Goal: Information Seeking & Learning: Learn about a topic

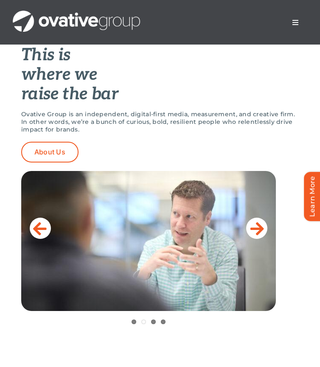
scroll to position [315, 0]
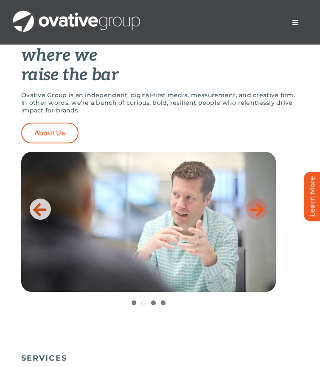
click at [257, 211] on icon at bounding box center [257, 209] width 14 height 17
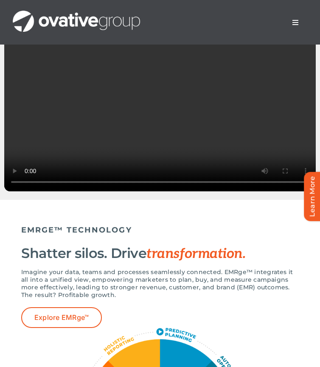
scroll to position [1771, 0]
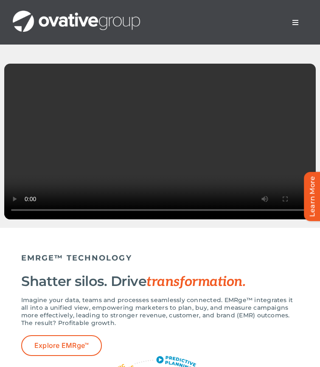
click at [135, 179] on video "Sorry, your browser doesn't support embedded videos." at bounding box center [160, 141] width 320 height 164
click at [130, 224] on video "Sorry, your browser doesn't support embedded videos." at bounding box center [160, 141] width 320 height 164
drag, startPoint x: 139, startPoint y: 229, endPoint x: 202, endPoint y: 229, distance: 62.8
click at [202, 224] on video "Sorry, your browser doesn't support embedded videos." at bounding box center [160, 141] width 320 height 164
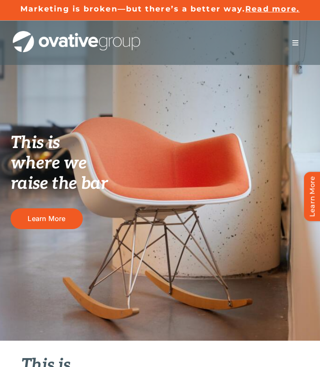
scroll to position [0, 0]
click at [293, 44] on span "Menu" at bounding box center [295, 42] width 7 height 7
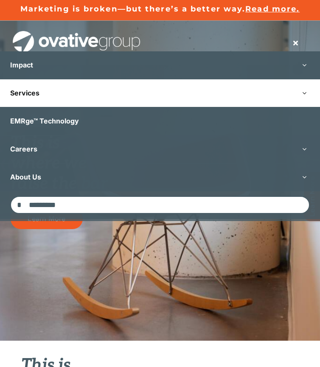
click at [112, 89] on link "Services" at bounding box center [160, 93] width 320 height 28
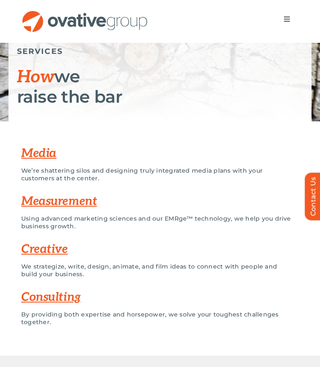
click at [56, 292] on link "Consulting" at bounding box center [51, 297] width 60 height 14
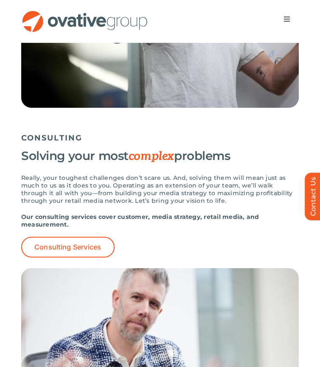
scroll to position [1720, 0]
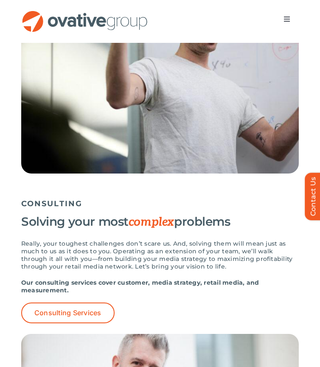
click at [288, 20] on span "Menu" at bounding box center [286, 19] width 7 height 7
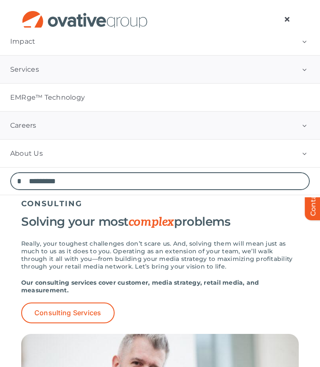
click at [202, 124] on link "Careers" at bounding box center [160, 126] width 320 height 28
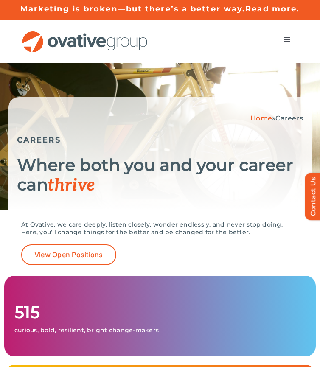
click at [286, 34] on button "Toggle Navigation" at bounding box center [287, 39] width 24 height 17
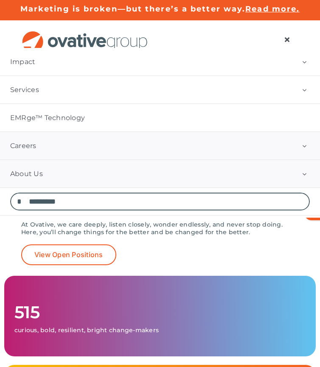
click at [168, 177] on link "About Us" at bounding box center [160, 174] width 320 height 28
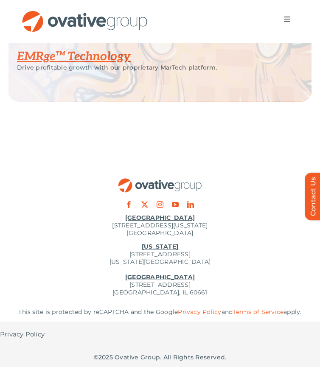
scroll to position [1813, 0]
